Goal: Check status: Check status

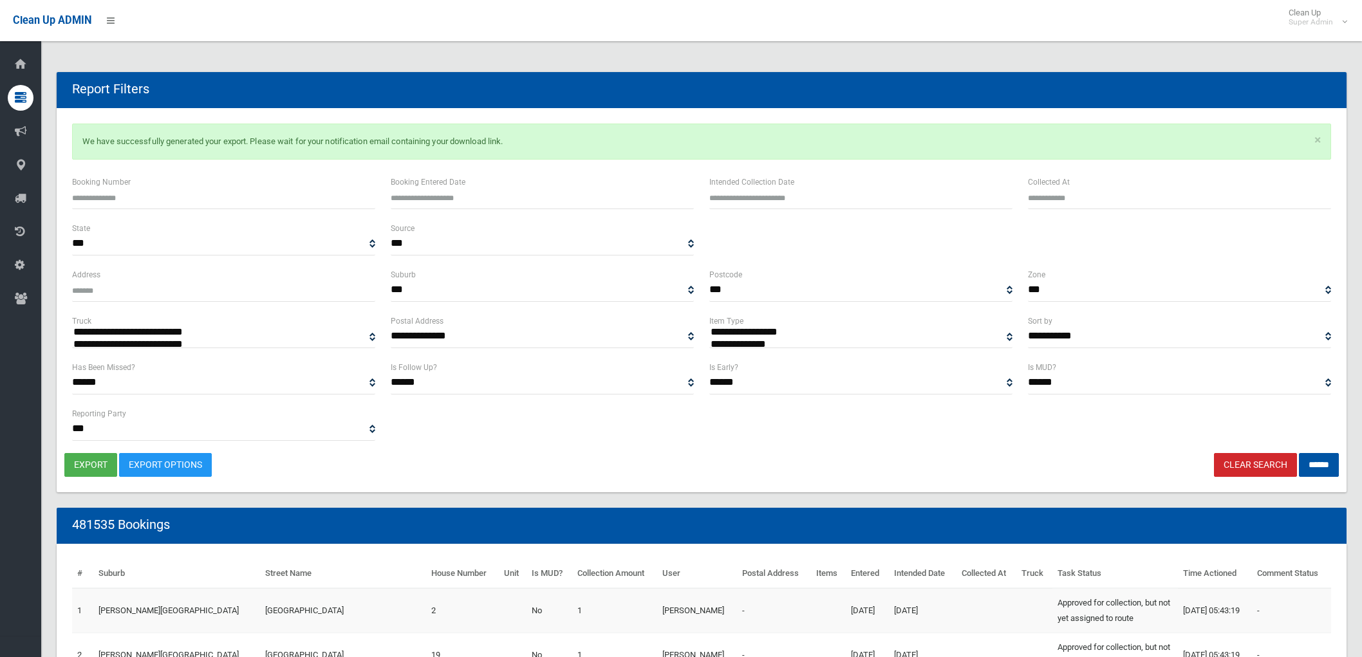
select select
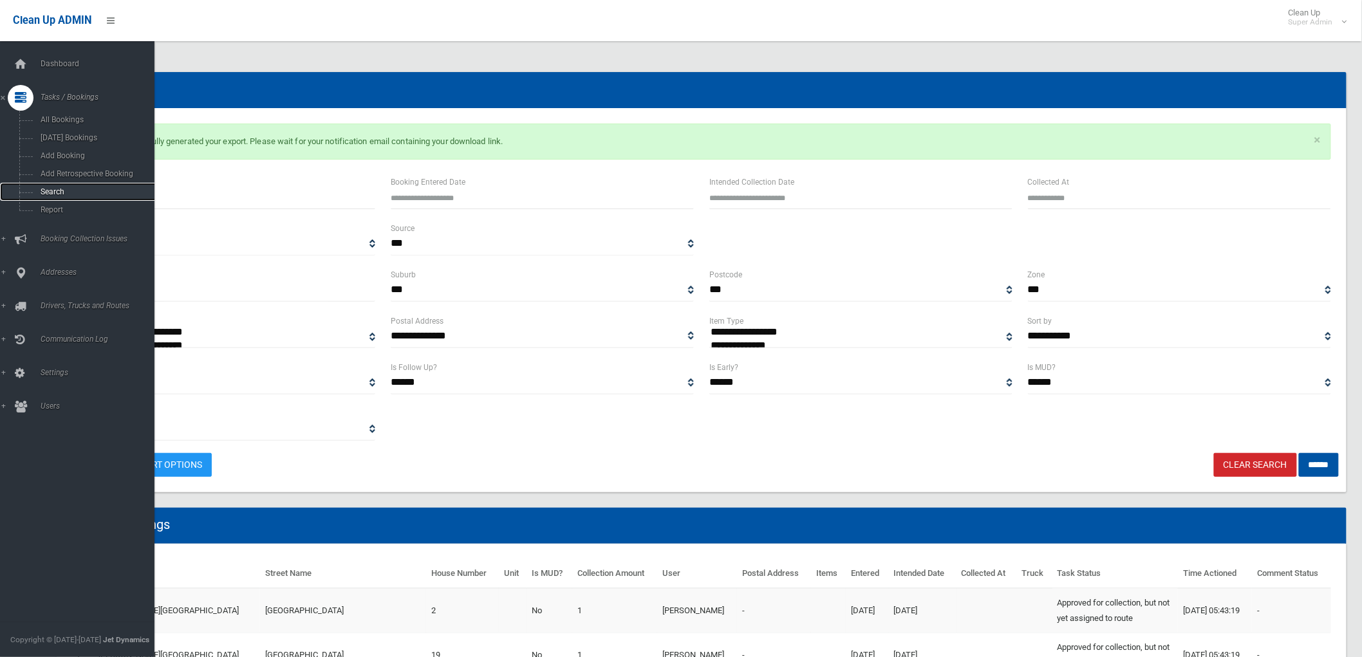
click at [56, 190] on span "Search" at bounding box center [96, 191] width 118 height 9
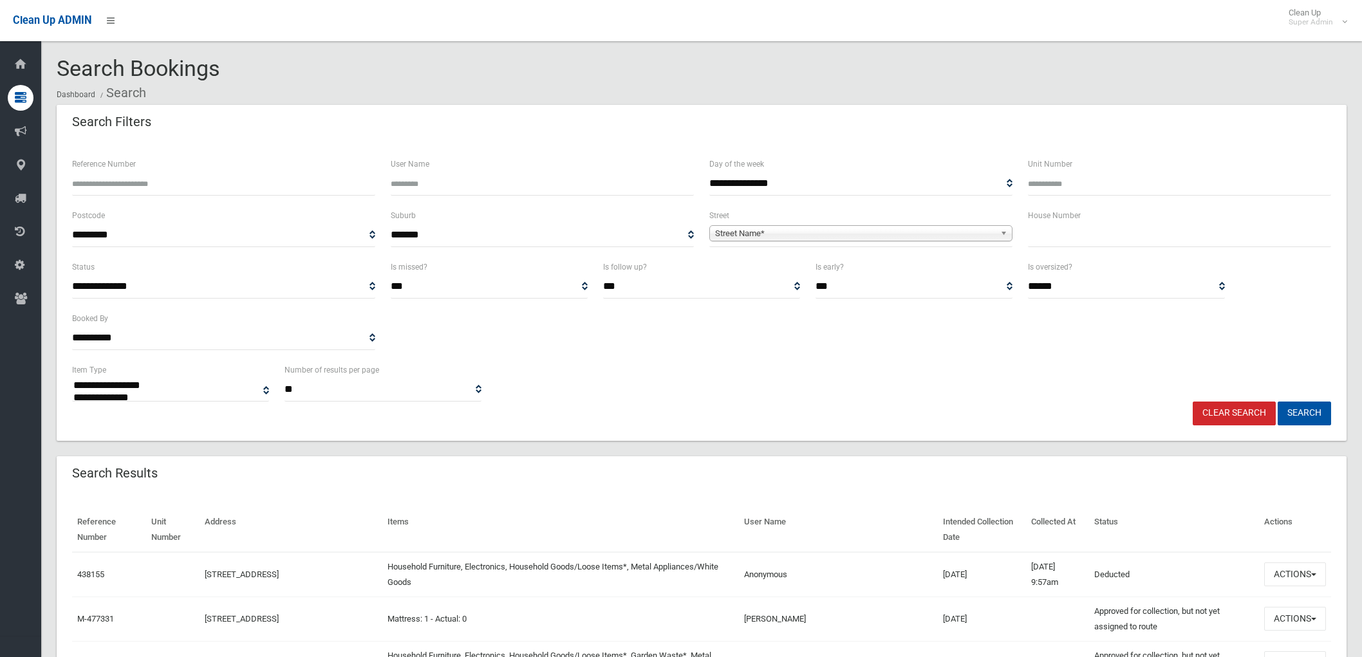
select select
click at [120, 185] on input "Reference Number" at bounding box center [223, 184] width 303 height 24
paste input "******"
type input "******"
click at [1316, 412] on button "Search" at bounding box center [1304, 414] width 53 height 24
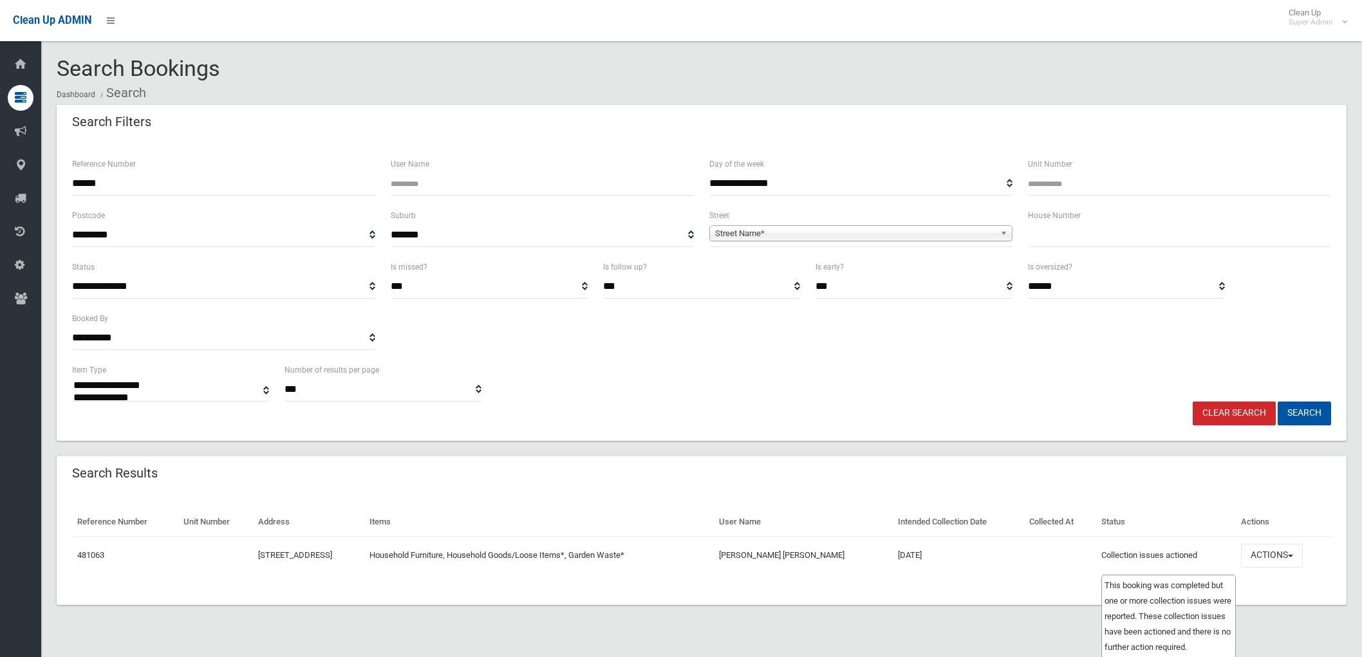
select select
click at [1295, 552] on button "Actions" at bounding box center [1272, 556] width 62 height 24
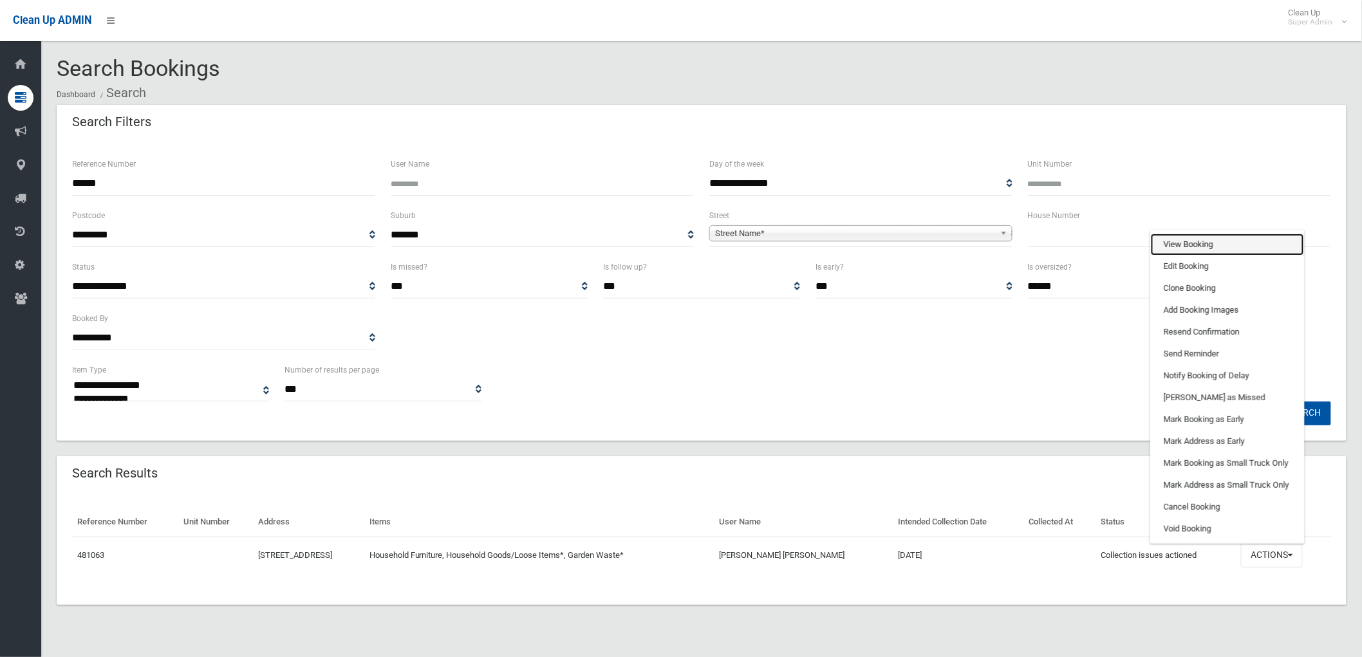
click at [1208, 242] on link "View Booking" at bounding box center [1227, 245] width 153 height 22
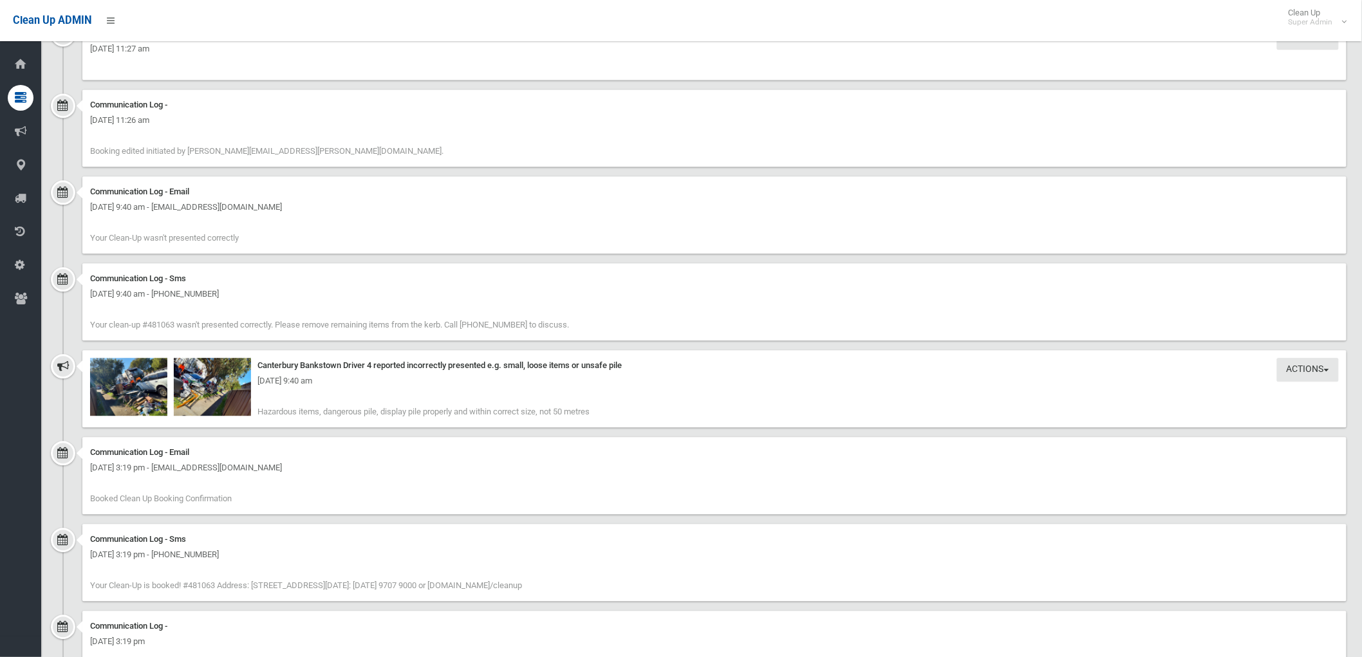
scroll to position [1144, 0]
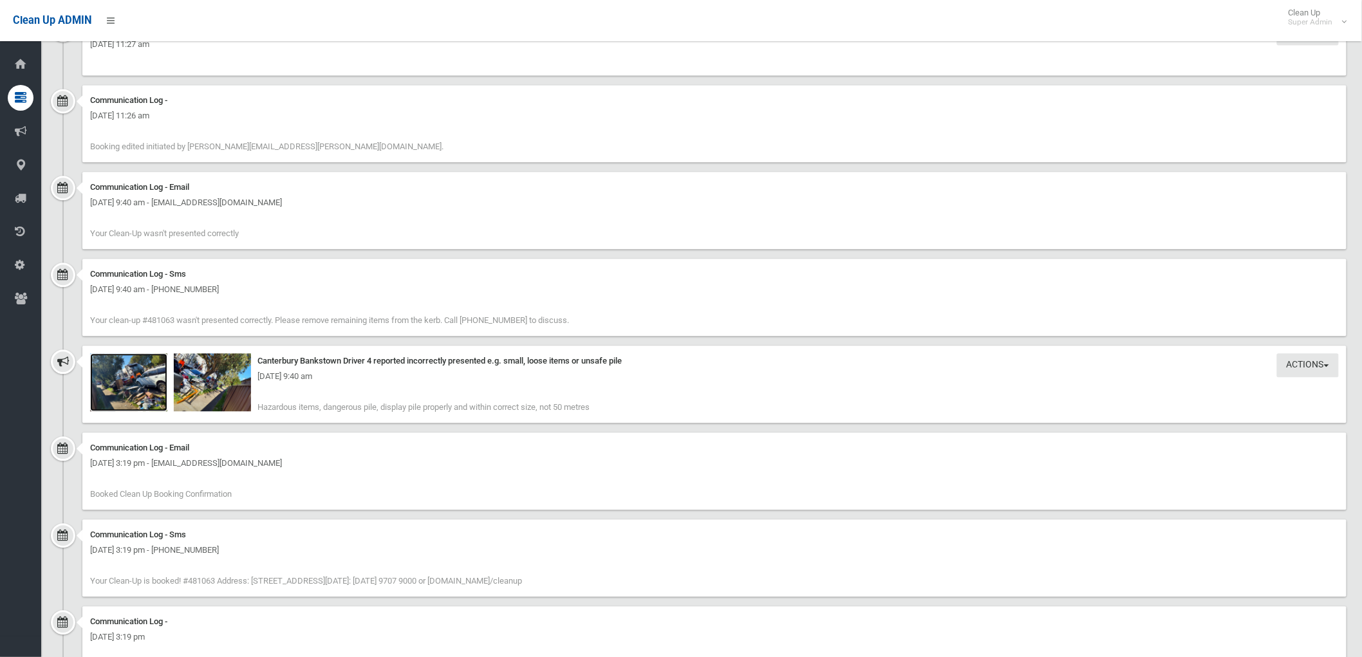
click at [124, 385] on img at bounding box center [128, 382] width 77 height 58
click at [204, 369] on div "[DATE] 9:40 am" at bounding box center [714, 376] width 1249 height 15
click at [203, 387] on img at bounding box center [212, 382] width 77 height 58
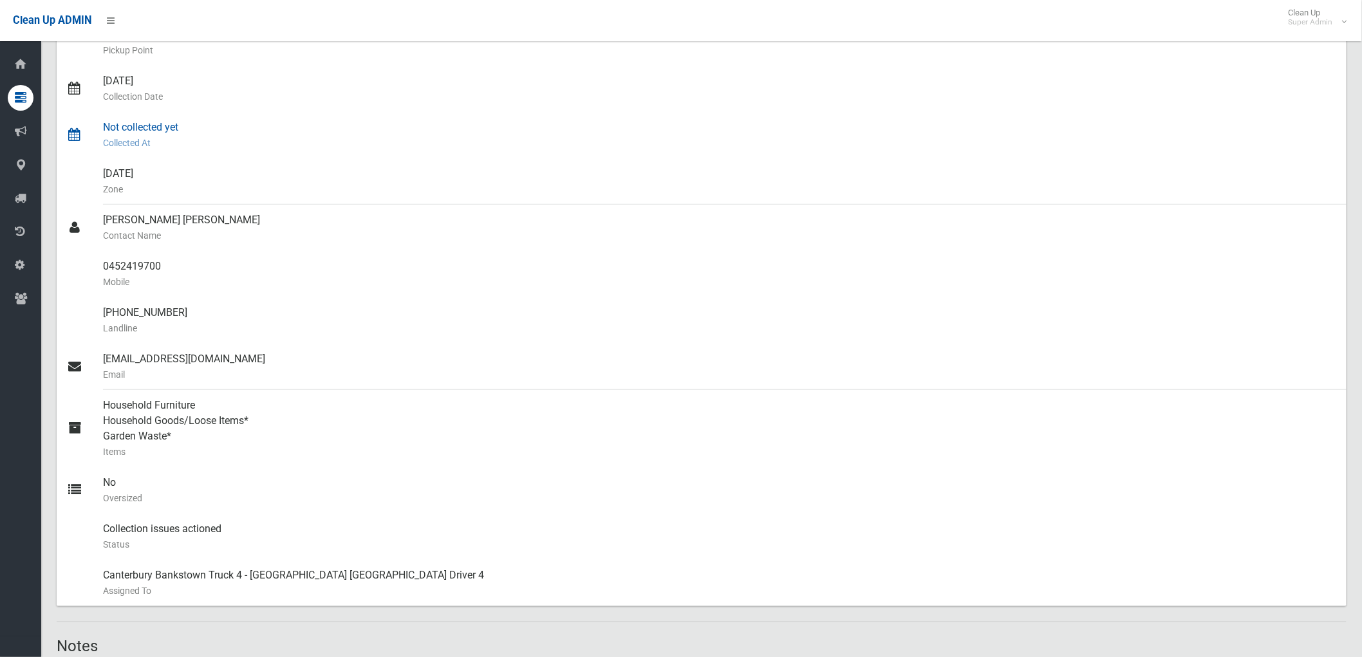
scroll to position [0, 0]
